Goal: Task Accomplishment & Management: Manage account settings

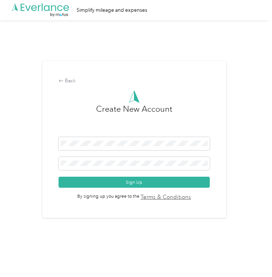
click at [268, 33] on div "Back Create New Account Sign Up By signing up you agree to the Terms & Conditio…" at bounding box center [134, 142] width 268 height 244
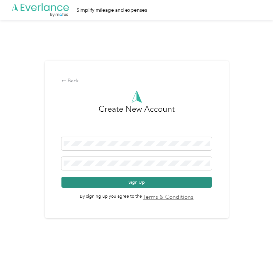
click at [182, 179] on button "Sign Up" at bounding box center [136, 182] width 151 height 11
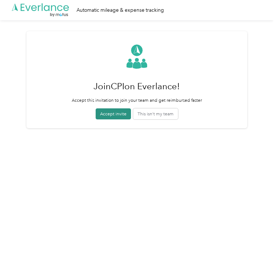
click at [114, 115] on button "Accept invite" at bounding box center [113, 113] width 35 height 11
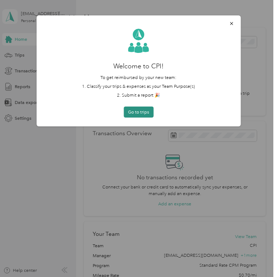
click at [143, 113] on button "Go to trips" at bounding box center [139, 112] width 30 height 11
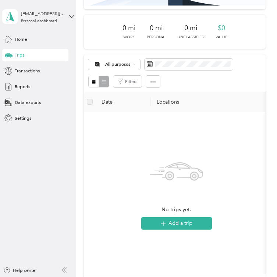
scroll to position [76, 0]
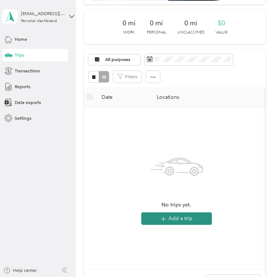
click at [189, 214] on button "Add a trip" at bounding box center [176, 219] width 71 height 13
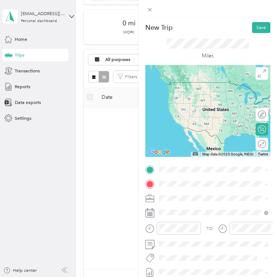
click at [207, 202] on span "[STREET_ADDRESS][US_STATE]" at bounding box center [204, 204] width 64 height 6
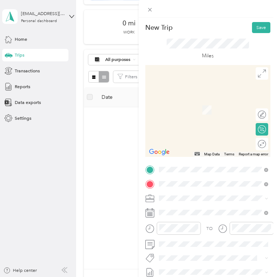
click at [209, 112] on div "[STREET_ADDRESS][US_STATE]" at bounding box center [213, 108] width 105 height 10
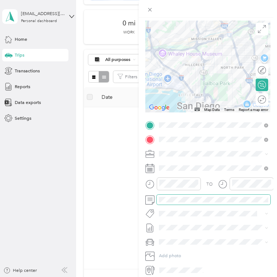
scroll to position [65, 0]
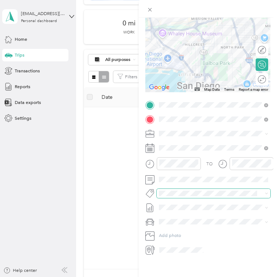
click at [181, 196] on span at bounding box center [208, 193] width 103 height 7
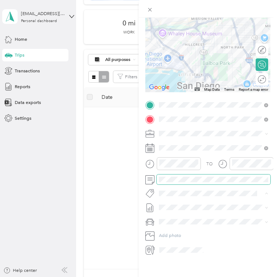
click at [181, 183] on span at bounding box center [214, 180] width 114 height 10
click at [125, 208] on div "New Trip Save This trip cannot be edited because it is either under review, app…" at bounding box center [138, 138] width 277 height 277
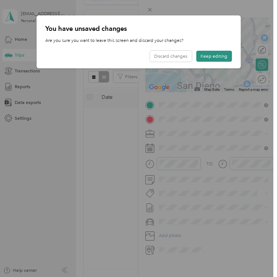
click at [206, 57] on button "Keep editing" at bounding box center [214, 56] width 36 height 11
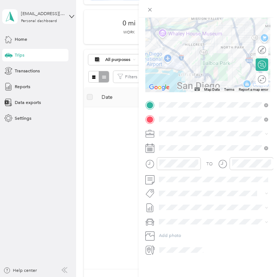
scroll to position [0, 0]
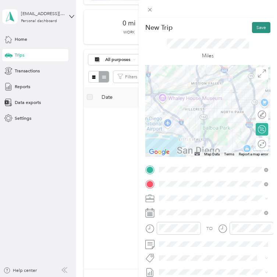
click at [261, 28] on button "Save" at bounding box center [261, 27] width 18 height 11
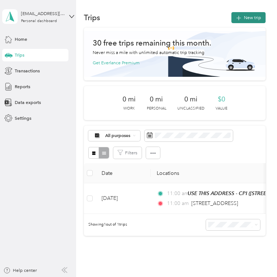
click at [254, 16] on button "New trip" at bounding box center [248, 17] width 34 height 11
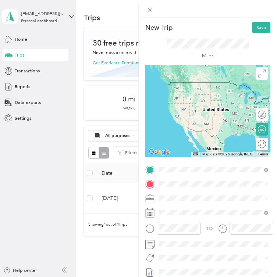
click at [218, 191] on span "[STREET_ADDRESS][US_STATE]" at bounding box center [204, 193] width 64 height 6
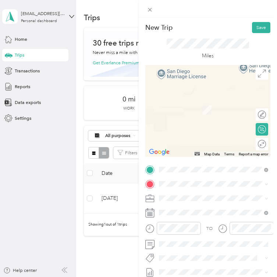
click at [211, 217] on span "[STREET_ADDRESS][US_STATE]" at bounding box center [204, 219] width 64 height 6
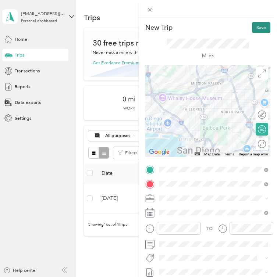
click at [262, 25] on button "Save" at bounding box center [261, 27] width 18 height 11
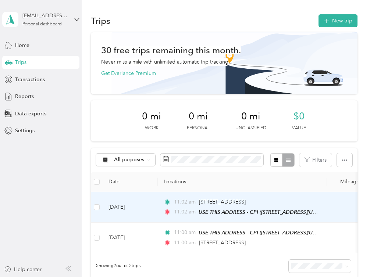
click at [162, 201] on td "11:02 am [STREET_ADDRESS] 11:02 am USE THIS ADDRESS - CPI ([STREET_ADDRESS][US_…" at bounding box center [242, 207] width 169 height 31
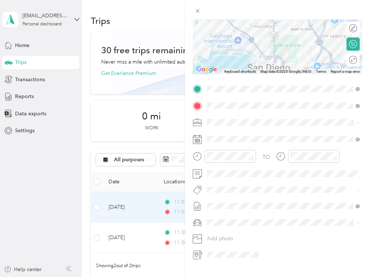
scroll to position [103, 0]
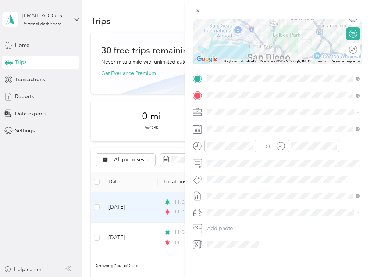
click at [243, 248] on span at bounding box center [233, 245] width 57 height 12
click at [231, 217] on span at bounding box center [283, 213] width 158 height 12
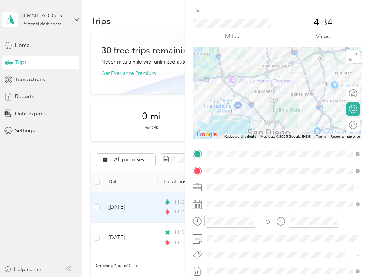
scroll to position [0, 0]
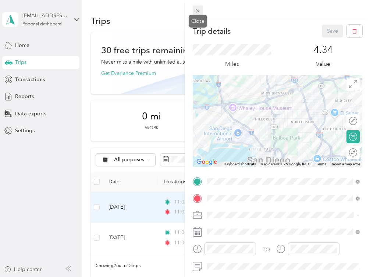
click at [197, 12] on icon at bounding box center [198, 11] width 6 height 6
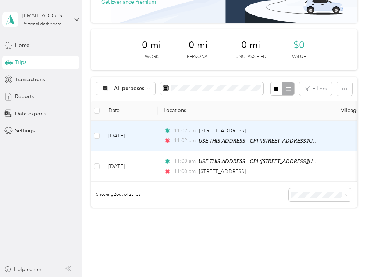
scroll to position [74, 0]
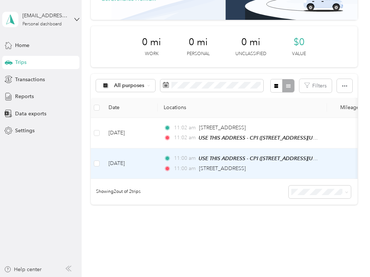
click at [271, 163] on td "11:00 am USE THIS ADDRESS - CPI ([STREET_ADDRESS][US_STATE]) 11:00 am [STREET_A…" at bounding box center [242, 164] width 169 height 31
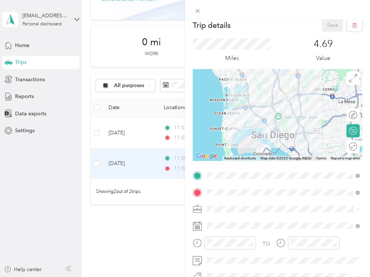
scroll to position [6, 0]
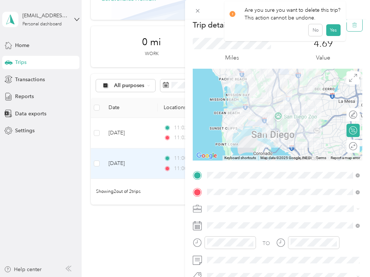
click at [271, 29] on button "button" at bounding box center [354, 24] width 15 height 13
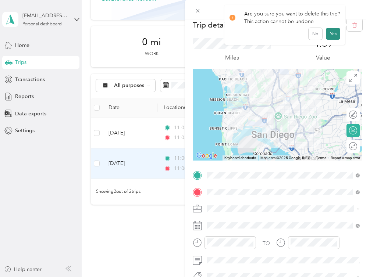
click at [271, 32] on button "Yes" at bounding box center [333, 34] width 14 height 12
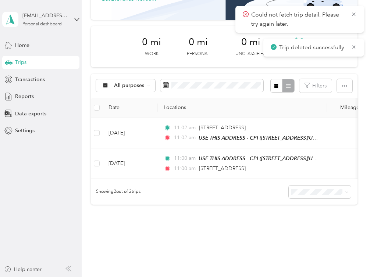
scroll to position [73, 0]
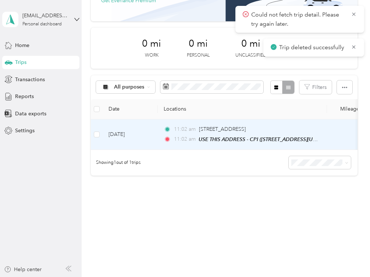
click at [271, 135] on div "USE THIS ADDRESS - CPI ([STREET_ADDRESS][US_STATE])" at bounding box center [258, 139] width 119 height 8
click at [271, 129] on td "6.2" at bounding box center [351, 134] width 49 height 31
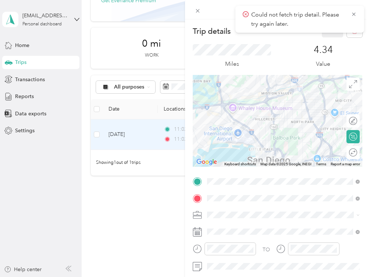
click at [271, 152] on div "Round trip" at bounding box center [352, 152] width 13 height 13
click at [271, 152] on div at bounding box center [349, 153] width 15 height 8
click at [271, 14] on icon at bounding box center [354, 14] width 6 height 7
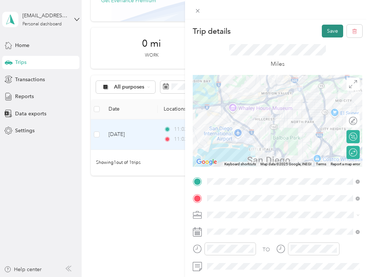
click at [271, 29] on button "Save" at bounding box center [332, 31] width 21 height 13
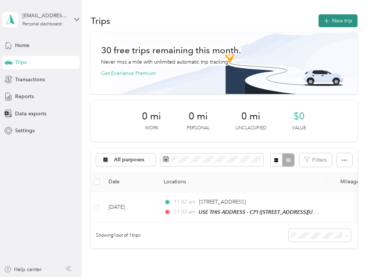
click at [271, 19] on button "New trip" at bounding box center [337, 20] width 39 height 13
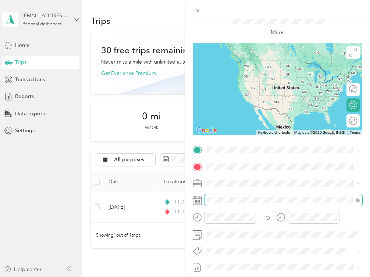
scroll to position [42, 0]
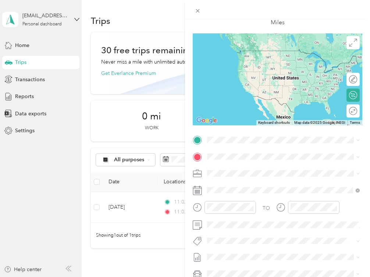
click at [151, 206] on div "New Trip Save This trip cannot be edited because it is either under review, app…" at bounding box center [185, 138] width 370 height 277
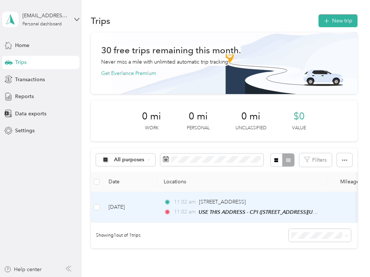
click at [132, 207] on td "[DATE]" at bounding box center [130, 207] width 55 height 31
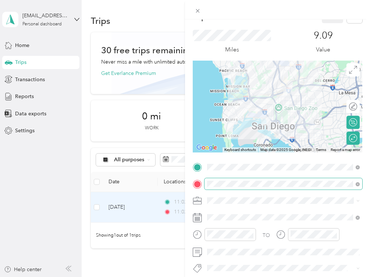
scroll to position [25, 0]
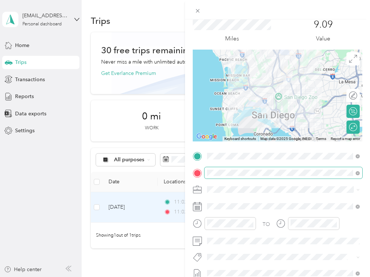
click at [247, 201] on span at bounding box center [283, 207] width 158 height 12
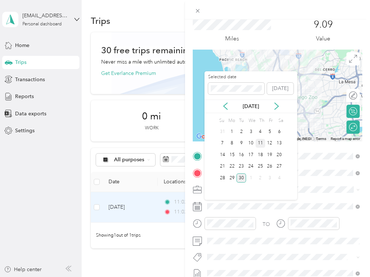
click at [260, 140] on div "11" at bounding box center [261, 143] width 10 height 9
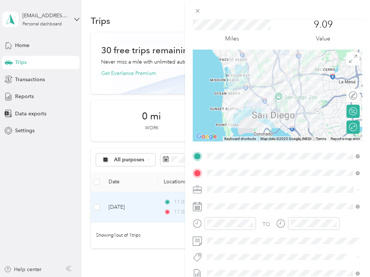
scroll to position [103, 0]
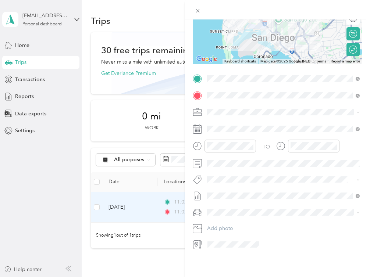
click at [126, 138] on div "Trip details Save This trip cannot be edited because it is either under review,…" at bounding box center [185, 138] width 370 height 277
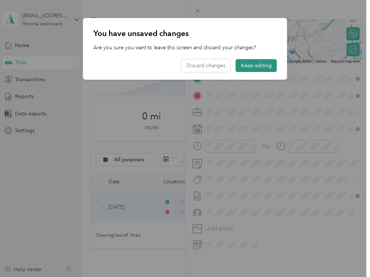
click at [247, 66] on button "Keep editing" at bounding box center [256, 65] width 41 height 13
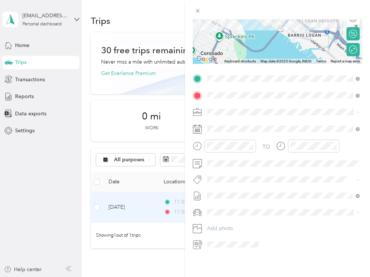
scroll to position [0, 0]
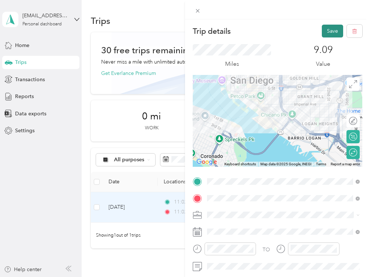
click at [271, 28] on button "Save" at bounding box center [332, 31] width 21 height 13
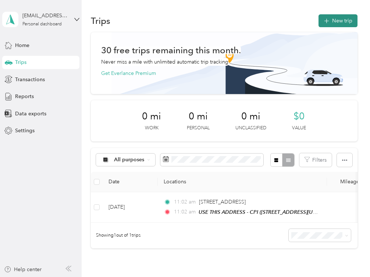
click at [271, 23] on button "New trip" at bounding box center [337, 20] width 39 height 13
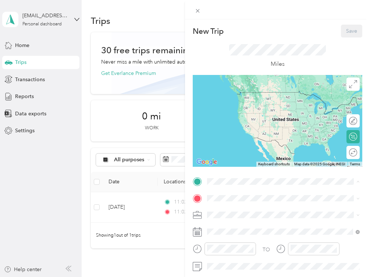
click at [271, 218] on span "[STREET_ADDRESS][US_STATE]" at bounding box center [258, 221] width 74 height 6
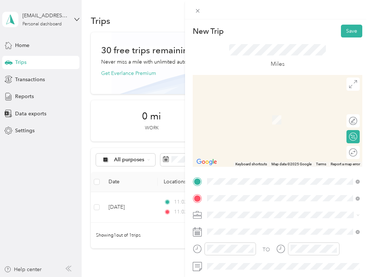
click at [239, 112] on span "[STREET_ADDRESS][PERSON_NAME][US_STATE]" at bounding box center [278, 109] width 114 height 7
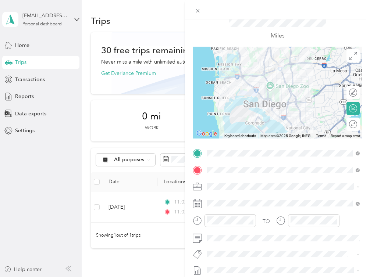
scroll to position [31, 0]
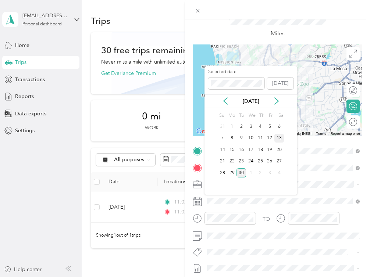
click at [271, 138] on div "13" at bounding box center [279, 138] width 10 height 9
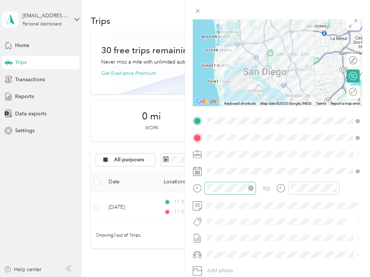
scroll to position [64, 0]
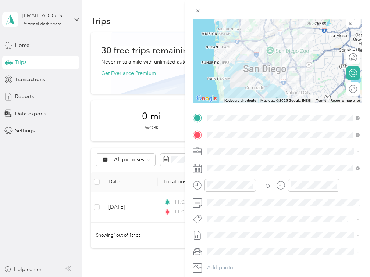
click at [271, 96] on div "Edit route Calculate route Round trip" at bounding box center [352, 76] width 13 height 50
click at [271, 92] on circle at bounding box center [353, 89] width 8 height 8
click at [271, 88] on div at bounding box center [349, 89] width 15 height 8
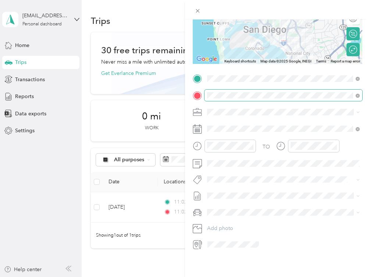
scroll to position [0, 0]
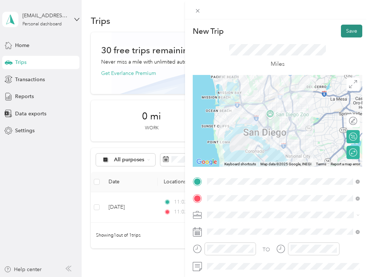
click at [271, 31] on button "Save" at bounding box center [351, 31] width 21 height 13
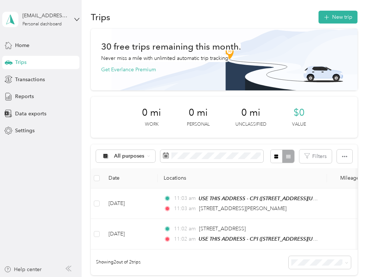
scroll to position [7, 0]
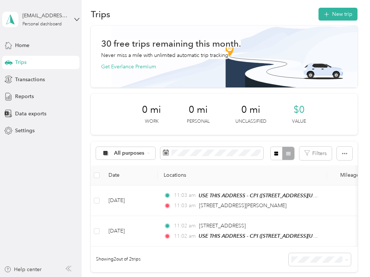
click at [271, 109] on span "$0" at bounding box center [298, 110] width 11 height 12
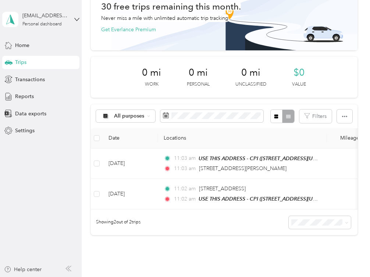
scroll to position [0, 0]
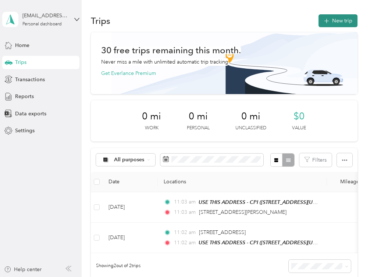
click at [271, 21] on button "New trip" at bounding box center [337, 20] width 39 height 13
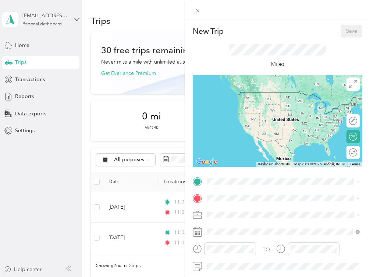
click at [265, 210] on strong "USE THIS ADDRESS - CPI" at bounding box center [276, 212] width 61 height 7
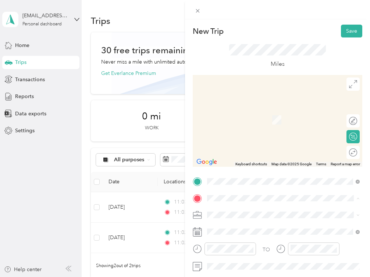
click at [271, 112] on span "[STREET_ADDRESS][US_STATE]" at bounding box center [258, 109] width 74 height 7
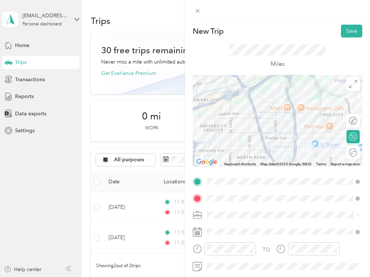
click at [271, 155] on icon at bounding box center [353, 153] width 8 height 8
click at [271, 154] on div at bounding box center [349, 153] width 15 height 8
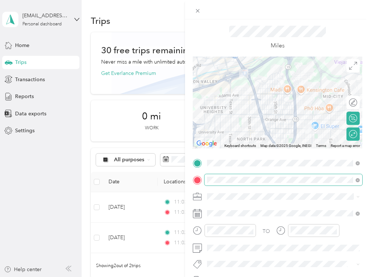
scroll to position [19, 0]
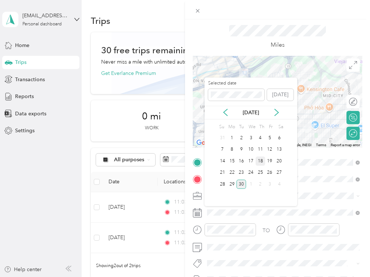
click at [262, 161] on div "18" at bounding box center [261, 161] width 10 height 9
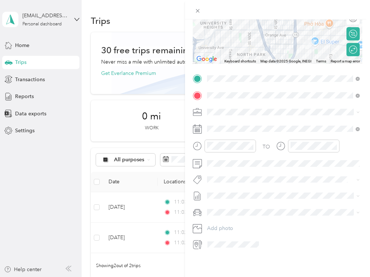
scroll to position [0, 0]
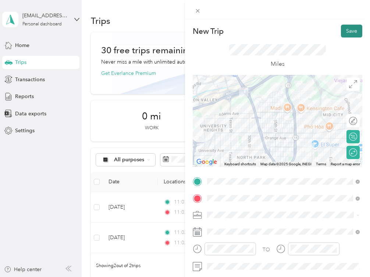
click at [271, 28] on button "Save" at bounding box center [351, 31] width 21 height 13
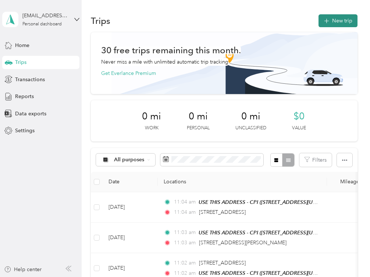
click at [271, 20] on icon "button" at bounding box center [326, 21] width 8 height 8
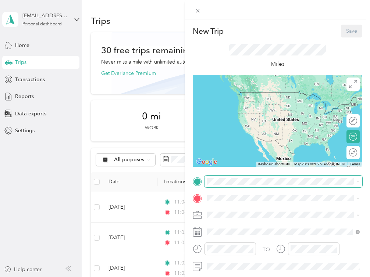
click at [260, 185] on span at bounding box center [283, 182] width 158 height 12
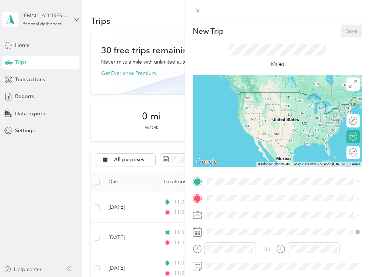
click at [259, 215] on div "TEAM USE THIS ADDRESS - CPI [STREET_ADDRESS][US_STATE]" at bounding box center [264, 216] width 86 height 18
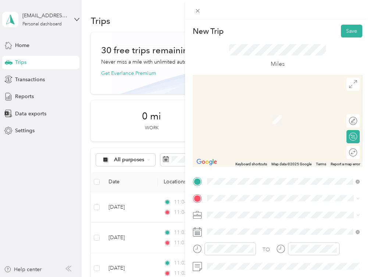
click at [260, 204] on div "TO Add photo" at bounding box center [278, 265] width 170 height 178
click at [255, 204] on div "TO Add photo" at bounding box center [278, 265] width 170 height 178
click at [265, 110] on span "[STREET_ADDRESS][US_STATE]" at bounding box center [258, 107] width 74 height 7
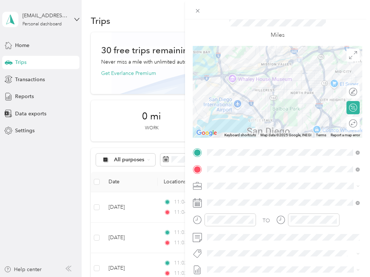
scroll to position [38, 0]
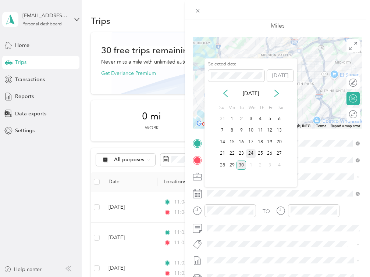
click at [251, 151] on div "24" at bounding box center [251, 153] width 10 height 9
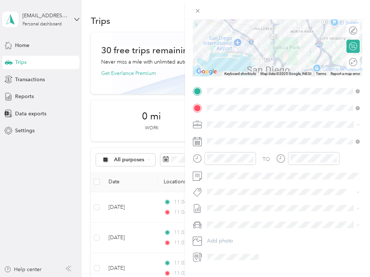
scroll to position [95, 0]
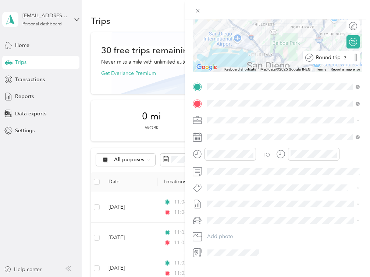
click at [271, 62] on div "Round trip" at bounding box center [331, 57] width 57 height 13
click at [271, 60] on div at bounding box center [349, 58] width 15 height 8
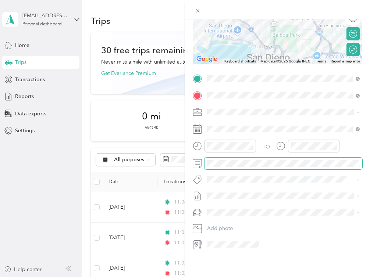
scroll to position [0, 0]
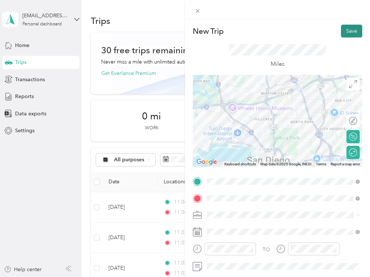
click at [271, 28] on button "Save" at bounding box center [351, 31] width 21 height 13
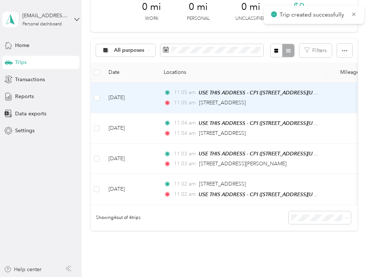
scroll to position [112, 0]
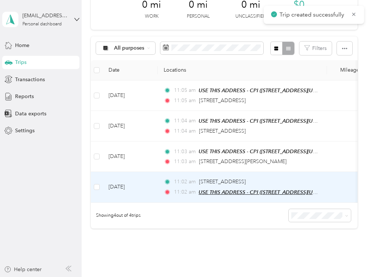
click at [271, 190] on span "USE THIS ADDRESS - CPI ([STREET_ADDRESS][US_STATE])" at bounding box center [267, 192] width 136 height 6
click at [271, 191] on td "11:02 am [STREET_ADDRESS] 11:02 am USE THIS ADDRESS - CPI ([STREET_ADDRESS][US_…" at bounding box center [242, 187] width 169 height 31
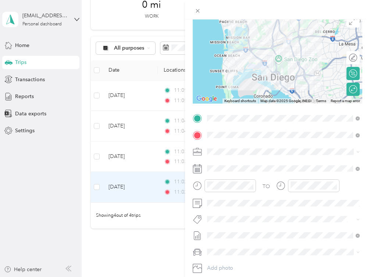
scroll to position [66, 0]
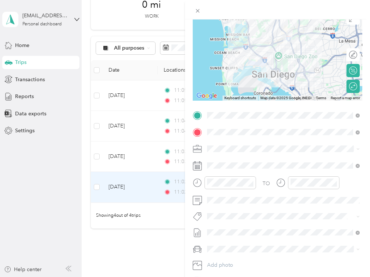
click at [147, 238] on div "Trip details Save This trip cannot be edited because it is either under review,…" at bounding box center [185, 138] width 370 height 277
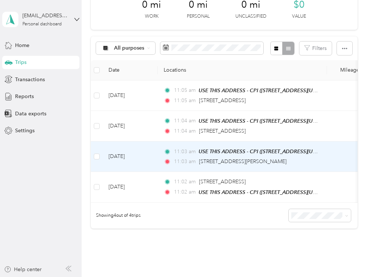
click at [271, 158] on div "11:03 am [STREET_ADDRESS][PERSON_NAME]" at bounding box center [241, 162] width 154 height 8
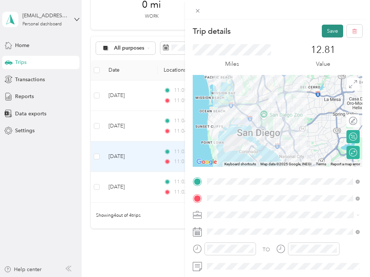
click at [271, 33] on button "Save" at bounding box center [332, 31] width 21 height 13
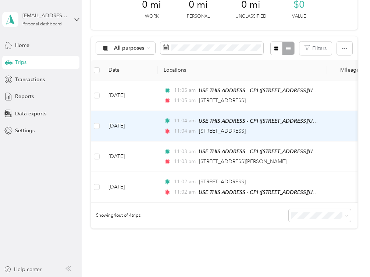
click at [271, 135] on div "11:04 am [STREET_ADDRESS]" at bounding box center [241, 131] width 154 height 8
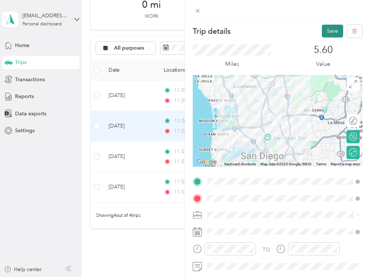
click at [271, 30] on button "Save" at bounding box center [332, 31] width 21 height 13
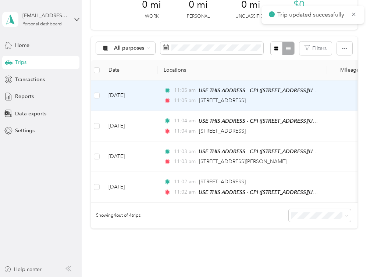
click at [271, 99] on td "11:05 am USE THIS ADDRESS - CPI ([STREET_ADDRESS][US_STATE]) 11:05 am [STREET_A…" at bounding box center [242, 96] width 169 height 31
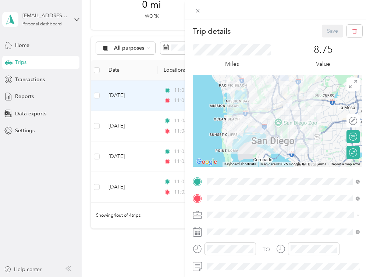
click at [162, 238] on div "Trip details Save This trip cannot be edited because it is either under review,…" at bounding box center [185, 138] width 370 height 277
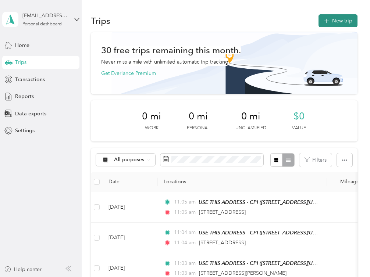
click at [271, 19] on button "New trip" at bounding box center [337, 20] width 39 height 13
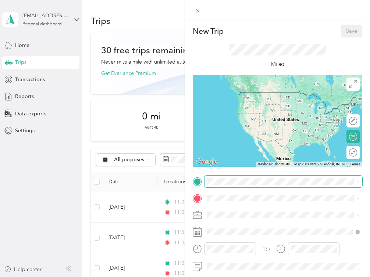
click at [247, 186] on span at bounding box center [283, 182] width 158 height 12
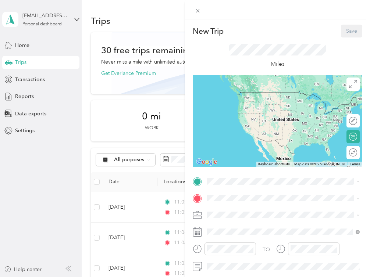
click at [257, 207] on div "TEAM USE THIS ADDRESS - CPI [STREET_ADDRESS][US_STATE]" at bounding box center [283, 216] width 147 height 21
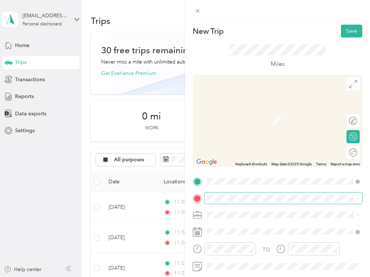
click at [263, 203] on span at bounding box center [283, 199] width 158 height 12
click at [271, 108] on span "[STREET_ADDRESS][US_STATE]" at bounding box center [258, 108] width 74 height 7
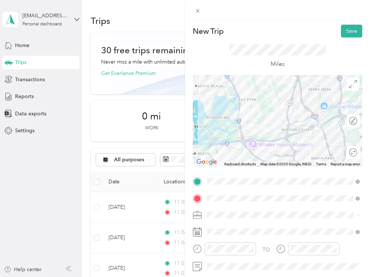
click at [271, 151] on circle at bounding box center [353, 153] width 8 height 8
click at [271, 153] on div at bounding box center [349, 153] width 15 height 8
click at [271, 31] on button "Save" at bounding box center [351, 31] width 21 height 13
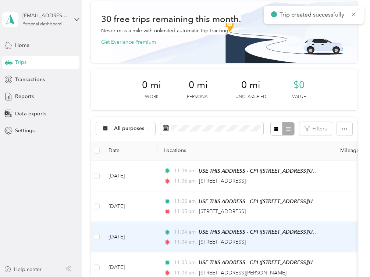
scroll to position [42, 0]
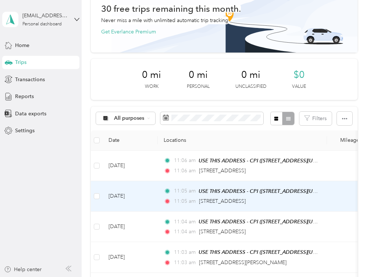
click at [271, 184] on td "11:05 am USE THIS ADDRESS - CPI ([STREET_ADDRESS][US_STATE]) 11:05 am [STREET_A…" at bounding box center [242, 196] width 169 height 31
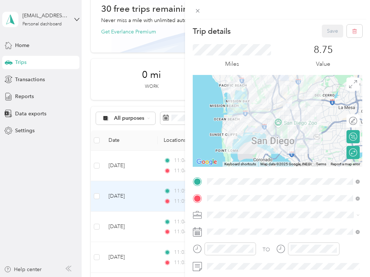
click at [72, 201] on div "Trip details Save This trip cannot be edited because it is either under review,…" at bounding box center [185, 138] width 370 height 277
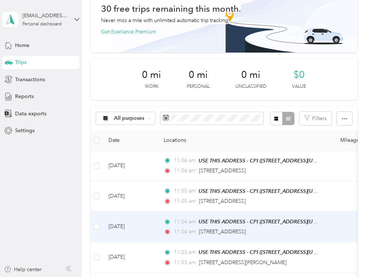
click at [151, 225] on td "[DATE]" at bounding box center [130, 227] width 55 height 31
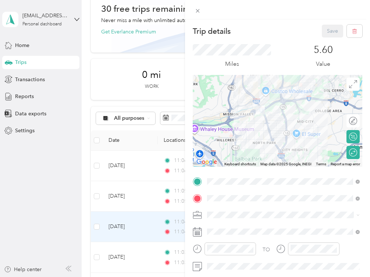
click at [42, 188] on div "Trip details Save This trip cannot be edited because it is either under review,…" at bounding box center [185, 138] width 370 height 277
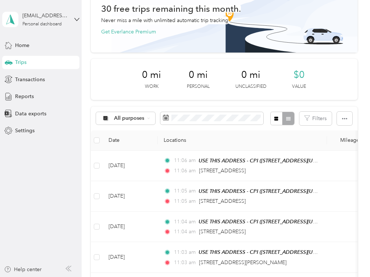
click at [42, 188] on div at bounding box center [185, 138] width 370 height 277
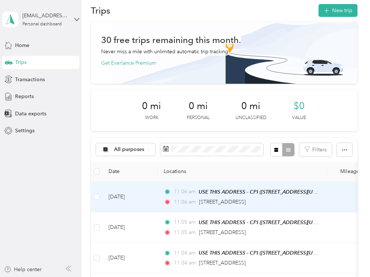
scroll to position [7, 0]
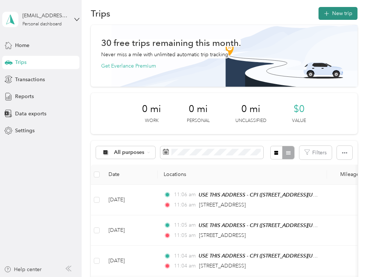
click at [271, 18] on button "New trip" at bounding box center [337, 13] width 39 height 13
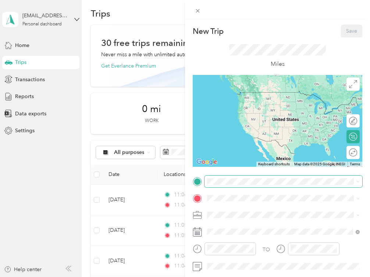
click at [238, 185] on span at bounding box center [283, 182] width 158 height 12
click at [233, 185] on span at bounding box center [283, 182] width 158 height 12
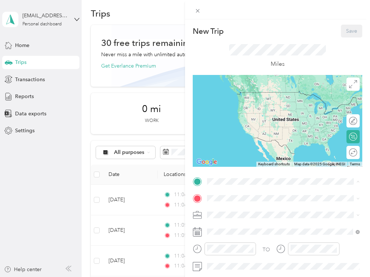
click at [241, 217] on div "TEAM USE THIS ADDRESS - CPI [STREET_ADDRESS][US_STATE]" at bounding box center [264, 216] width 86 height 18
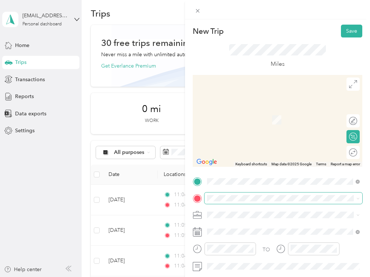
click at [242, 201] on span at bounding box center [283, 199] width 158 height 12
click at [266, 112] on span "[STREET_ADDRESS][US_STATE]" at bounding box center [258, 109] width 74 height 7
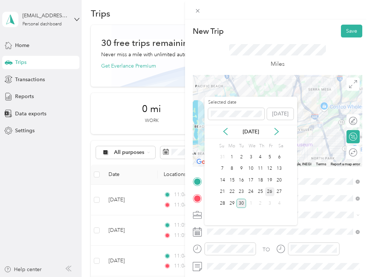
click at [266, 190] on div "26" at bounding box center [270, 192] width 10 height 9
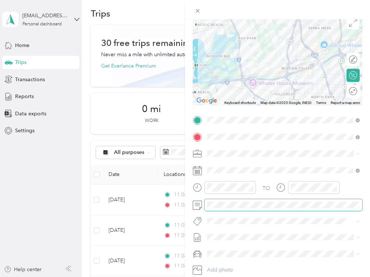
scroll to position [0, 0]
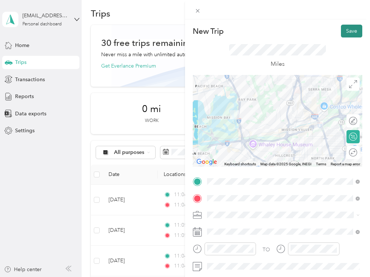
click at [271, 27] on button "Save" at bounding box center [351, 31] width 21 height 13
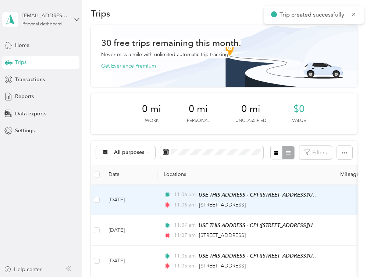
click at [271, 201] on td "11:06 am USE THIS ADDRESS - CPI ([STREET_ADDRESS][US_STATE]) 11:06 am [STREET_A…" at bounding box center [242, 200] width 169 height 31
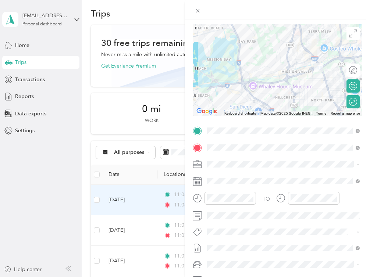
scroll to position [53, 0]
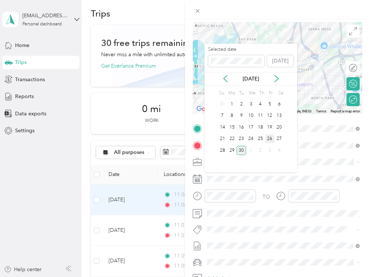
click at [269, 137] on div "26" at bounding box center [270, 139] width 10 height 9
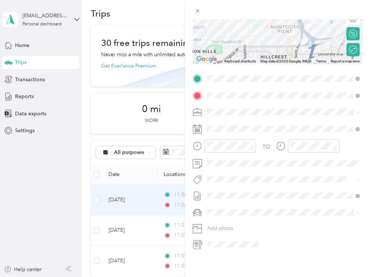
scroll to position [0, 0]
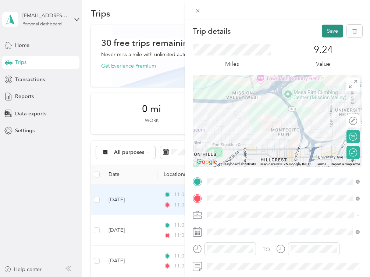
click at [271, 33] on button "Save" at bounding box center [332, 31] width 21 height 13
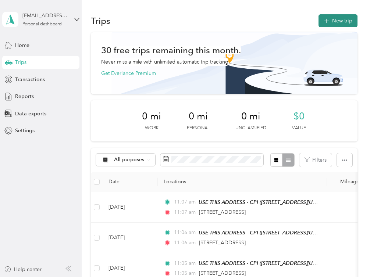
click at [271, 16] on button "New trip" at bounding box center [337, 20] width 39 height 13
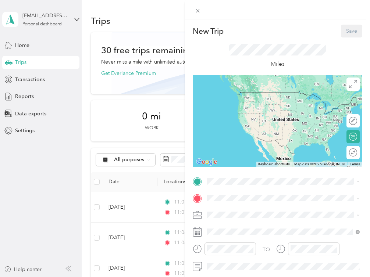
click at [245, 225] on div "TEAM USE THIS ADDRESS - CPI [STREET_ADDRESS][US_STATE]" at bounding box center [264, 216] width 86 height 18
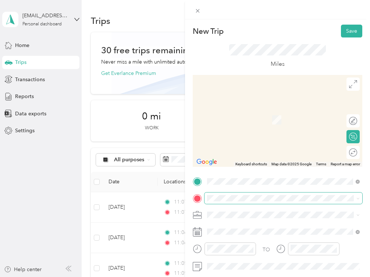
click at [251, 202] on span at bounding box center [283, 199] width 158 height 12
click at [262, 112] on span "[STREET_ADDRESS][US_STATE]" at bounding box center [258, 109] width 74 height 7
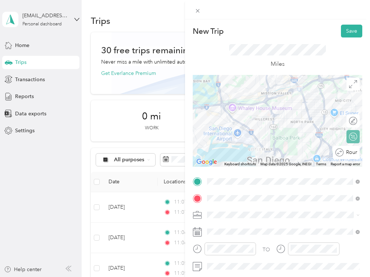
click at [271, 150] on div "Round trip" at bounding box center [346, 152] width 27 height 13
click at [271, 151] on div at bounding box center [349, 153] width 15 height 8
click at [271, 28] on button "Save" at bounding box center [351, 31] width 21 height 13
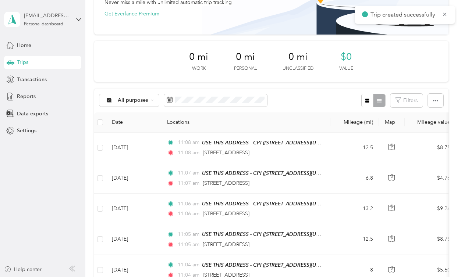
scroll to position [61, 0]
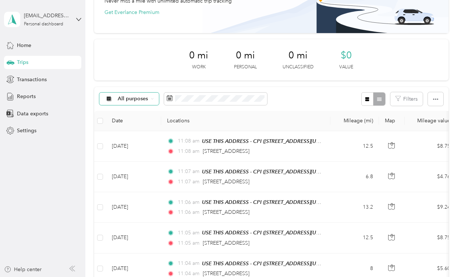
click at [136, 99] on span "All purposes" at bounding box center [133, 98] width 31 height 5
click at [133, 139] on span "CPI" at bounding box center [136, 138] width 36 height 8
click at [131, 98] on icon at bounding box center [130, 98] width 3 height 3
click at [131, 98] on span "All purposes" at bounding box center [133, 98] width 31 height 5
click at [133, 135] on span "CPI" at bounding box center [136, 134] width 36 height 8
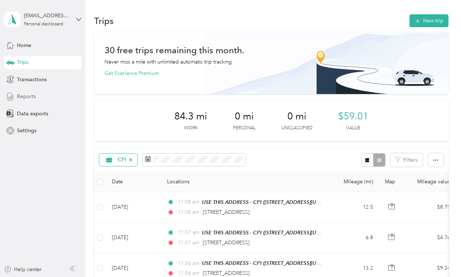
click at [41, 93] on div "Reports" at bounding box center [42, 96] width 77 height 13
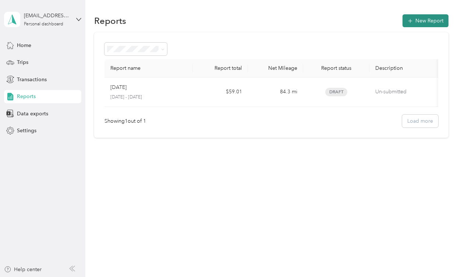
click at [271, 23] on button "New Report" at bounding box center [425, 20] width 46 height 13
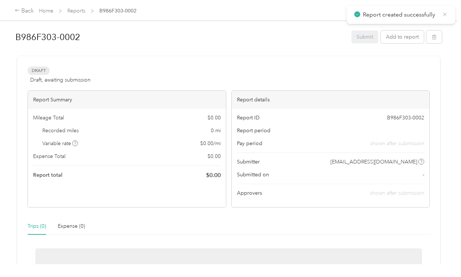
click at [271, 16] on icon at bounding box center [445, 14] width 6 height 7
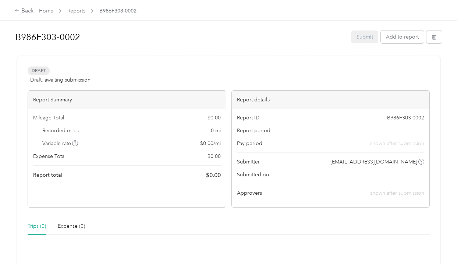
scroll to position [1, 0]
click at [271, 35] on div "Submit Add to report" at bounding box center [396, 36] width 90 height 13
click at [271, 35] on button "button" at bounding box center [433, 36] width 15 height 13
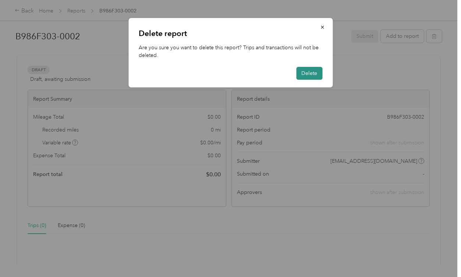
click at [271, 78] on button "Delete" at bounding box center [309, 73] width 26 height 13
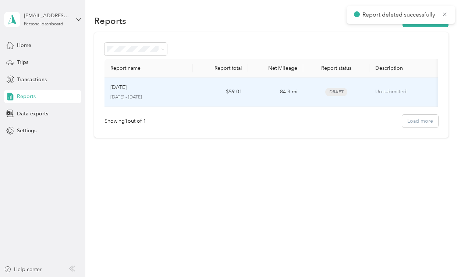
click at [263, 96] on td "84.3 mi" at bounding box center [275, 92] width 55 height 29
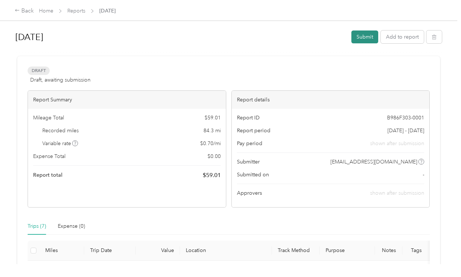
click at [271, 34] on button "Submit" at bounding box center [364, 37] width 27 height 13
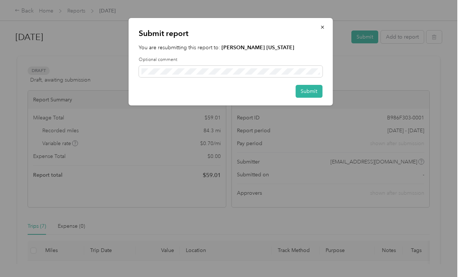
drag, startPoint x: 311, startPoint y: 93, endPoint x: 271, endPoint y: 146, distance: 65.9
click at [271, 277] on div "Submit report You are resubmitting this report to: [PERSON_NAME] [US_STATE] Opt…" at bounding box center [228, 277] width 457 height 0
click at [271, 25] on icon "button" at bounding box center [322, 27] width 5 height 5
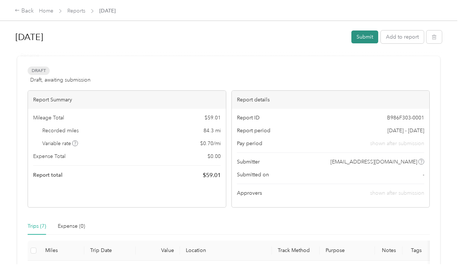
click at [271, 33] on button "Submit" at bounding box center [364, 37] width 27 height 13
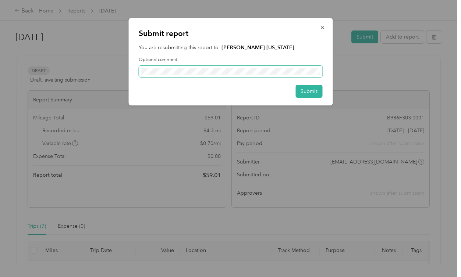
click at [271, 67] on span at bounding box center [230, 72] width 183 height 12
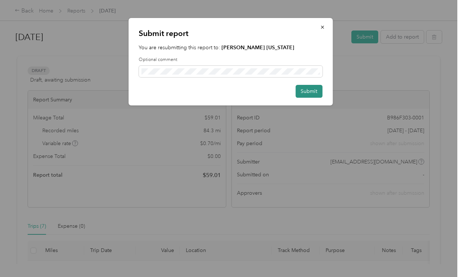
click at [271, 89] on button "Submit" at bounding box center [308, 91] width 27 height 13
